Goal: Obtain resource: Obtain resource

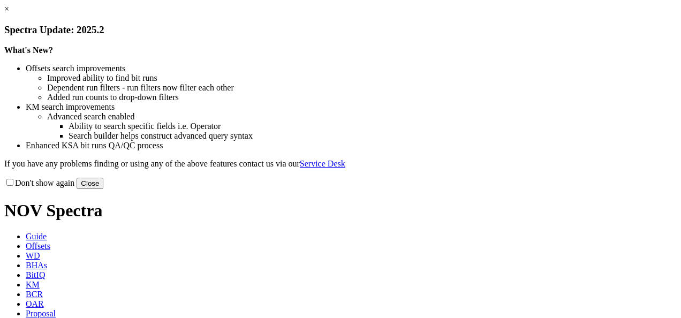
click at [103, 189] on button "Close" at bounding box center [90, 183] width 27 height 11
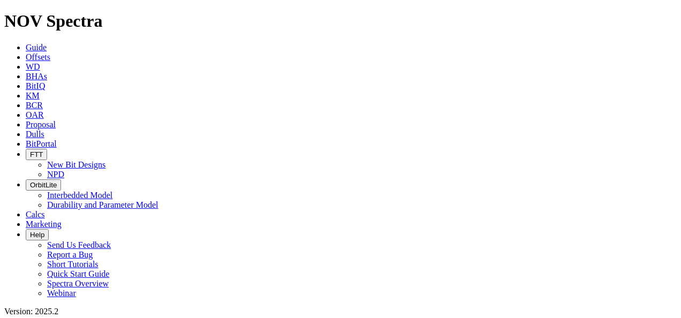
click at [44, 110] on span "OAR" at bounding box center [35, 114] width 18 height 9
type input "[PERSON_NAME]"
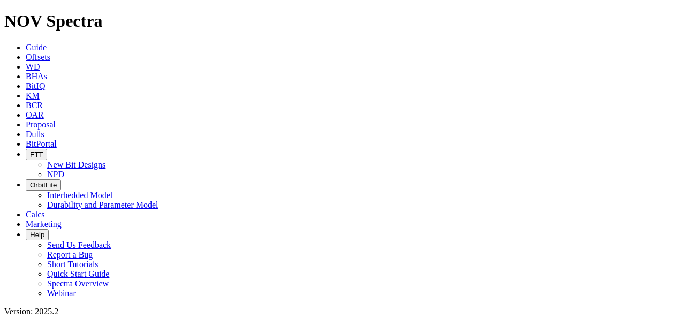
radio input "true"
radio input "false"
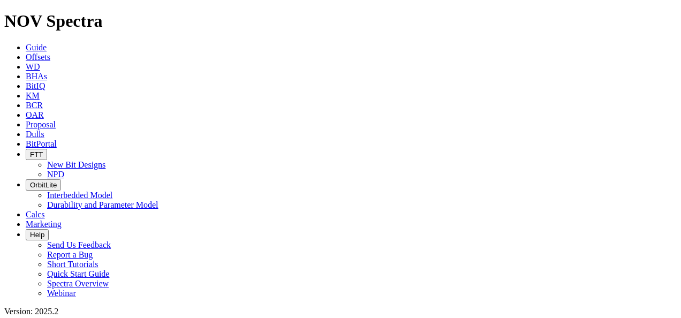
scroll to position [482, 0]
select select "8.5"
checkbox input "false"
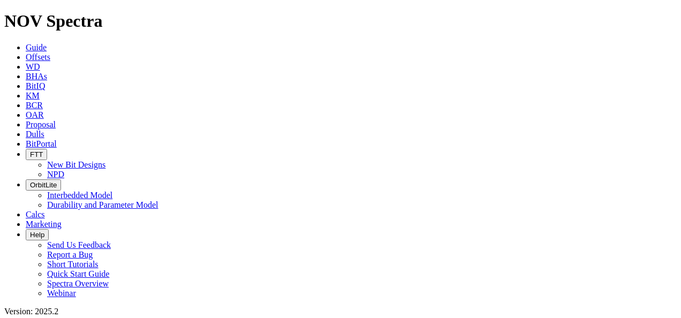
select select "? number:8.5 ?"
